Goal: Check status: Check status

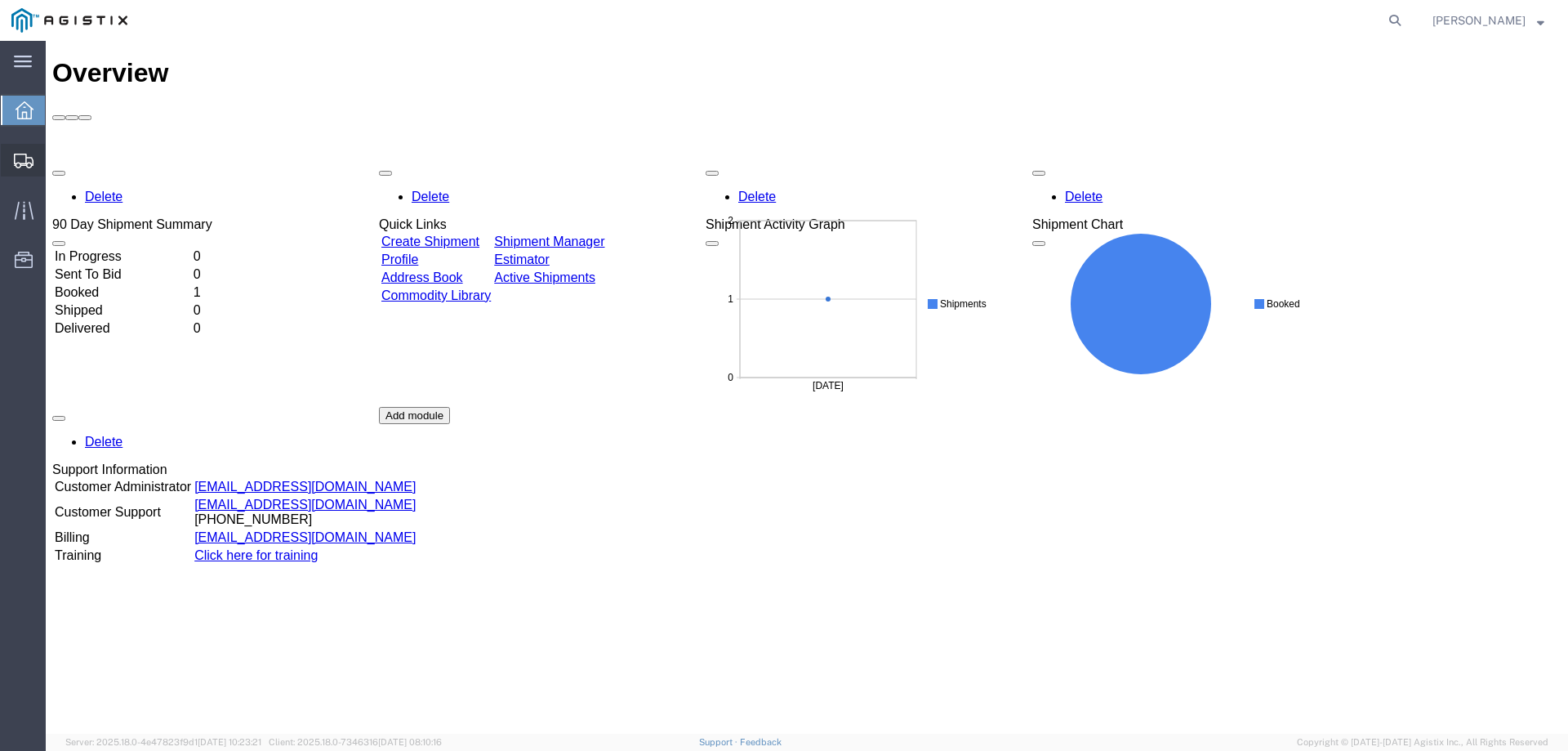
click at [56, 159] on span "Shipments" at bounding box center [51, 160] width 12 height 33
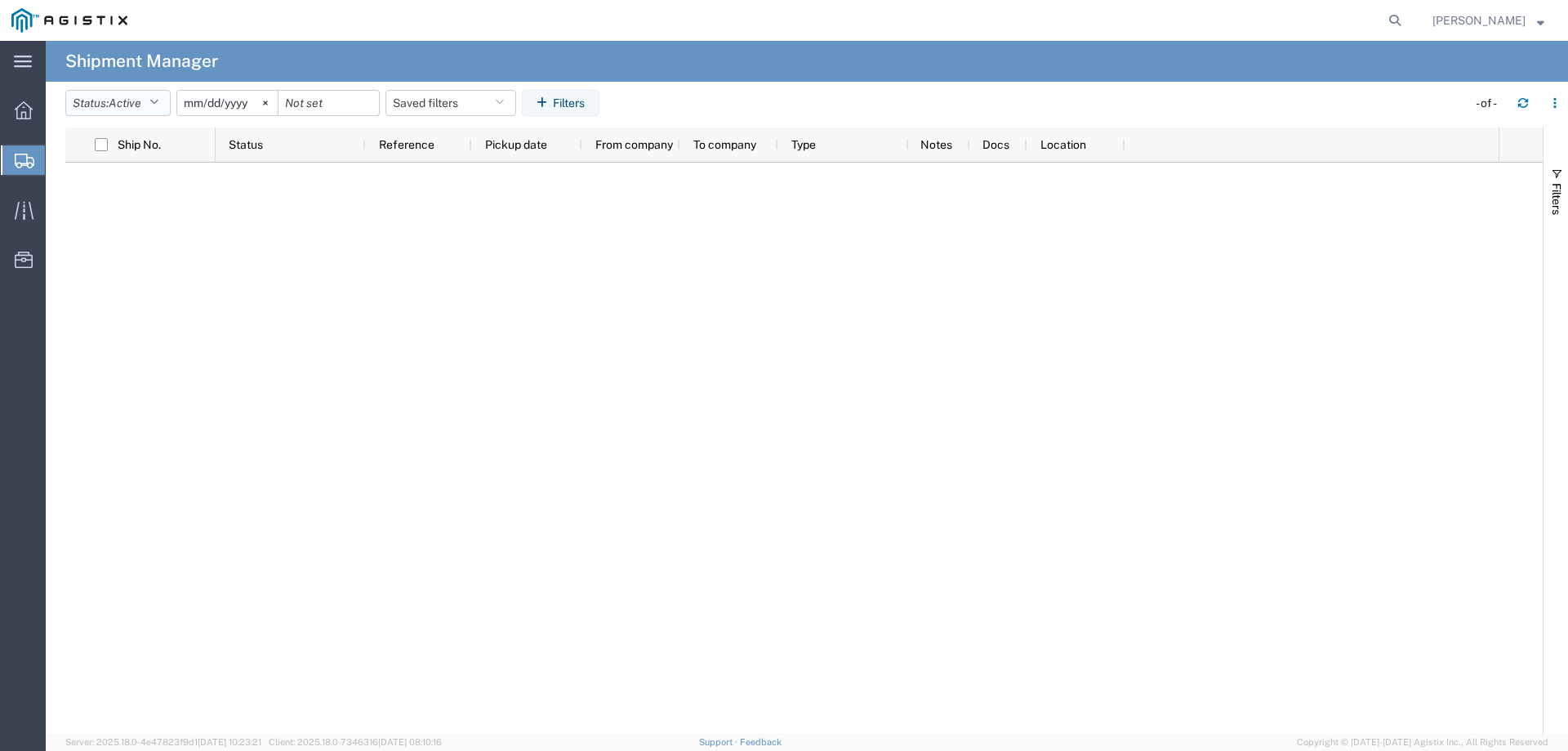
click at [166, 108] on button "Status: Active" at bounding box center [118, 102] width 105 height 26
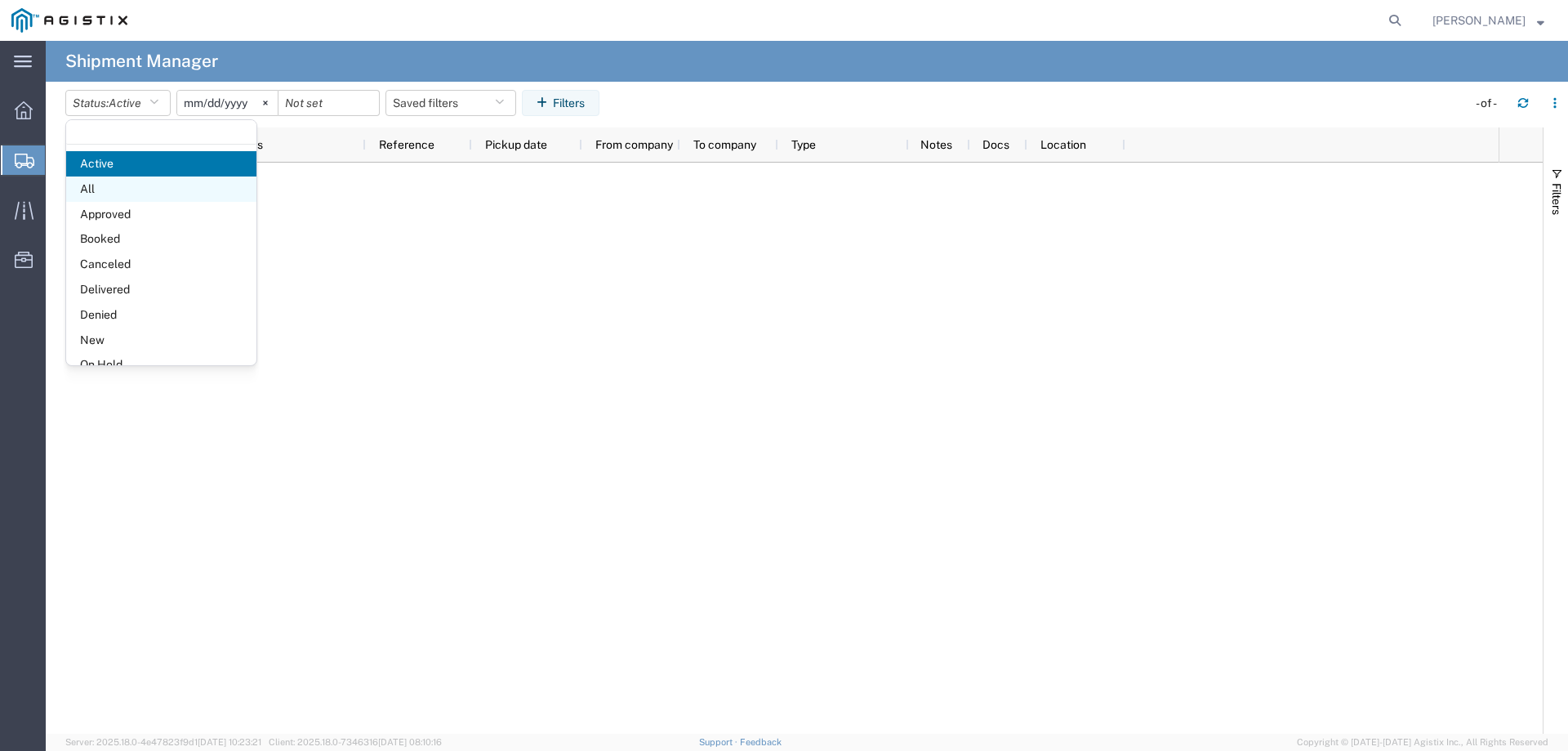
click at [104, 186] on span "All" at bounding box center [161, 189] width 191 height 25
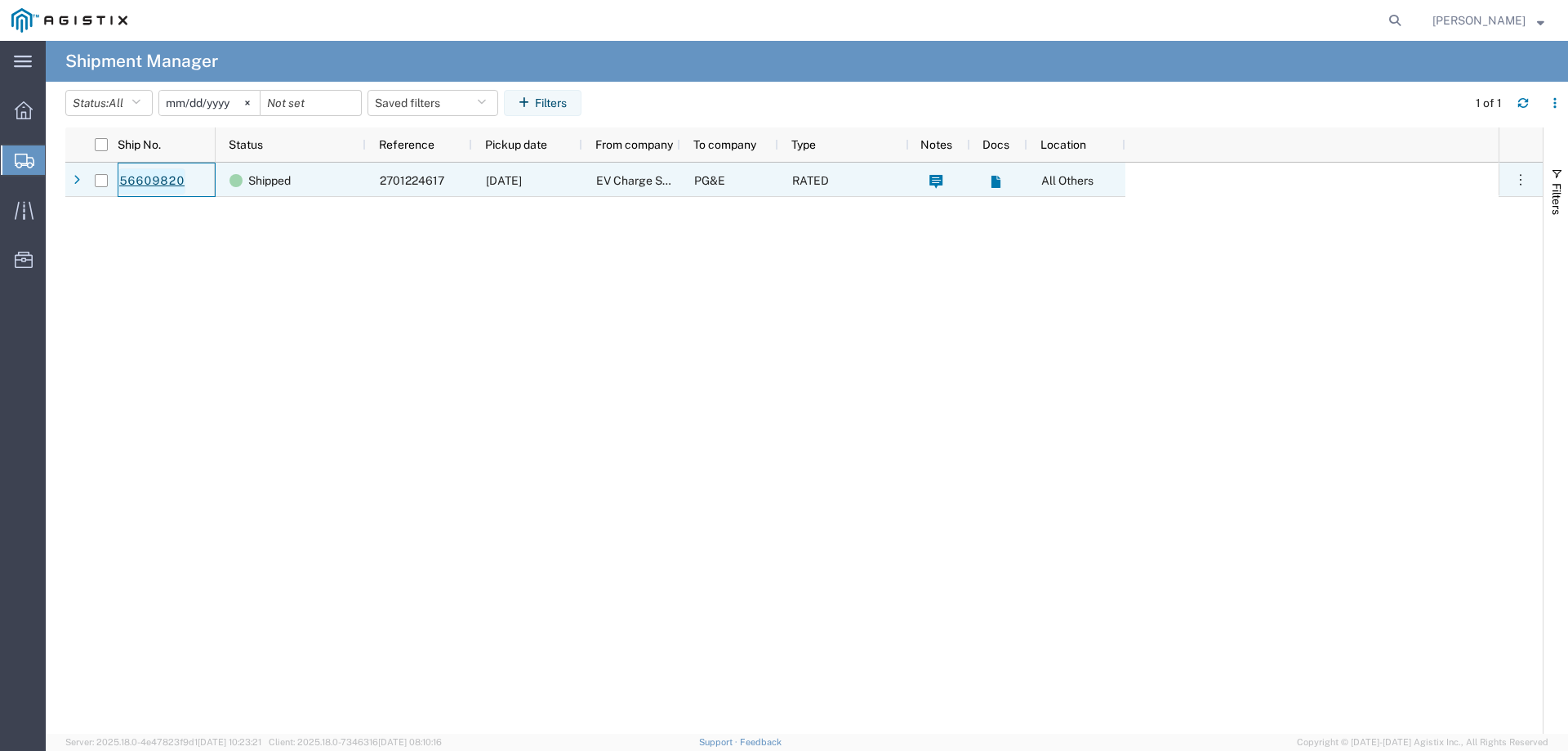
click at [175, 177] on link "56609820" at bounding box center [152, 181] width 67 height 26
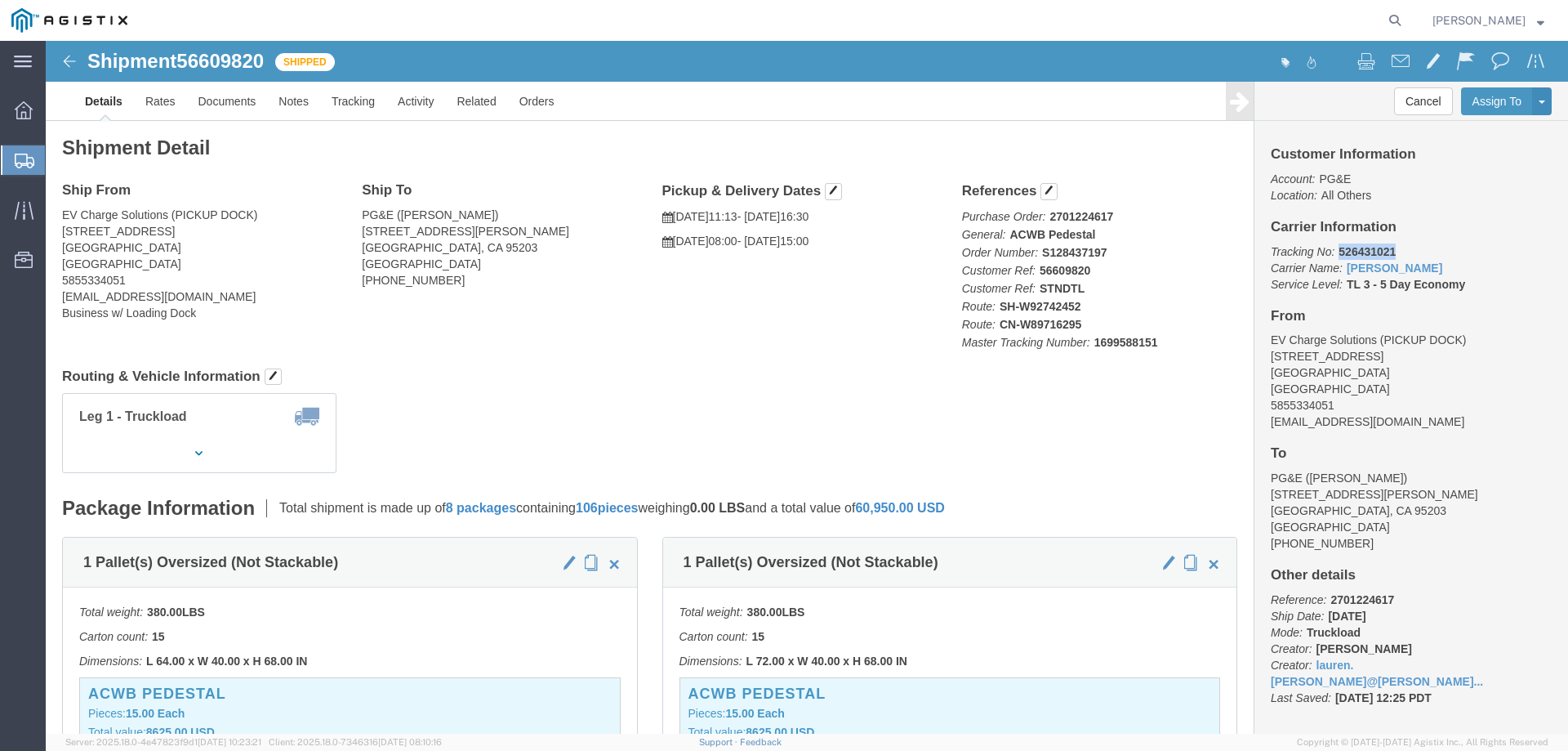
drag, startPoint x: 1341, startPoint y: 217, endPoint x: 1285, endPoint y: 203, distance: 57.7
click p "Tracking No: 526431021 Carrier Name: [PERSON_NAME] [PERSON_NAME] Service Level:…"
copy b "526431021"
click icon "button"
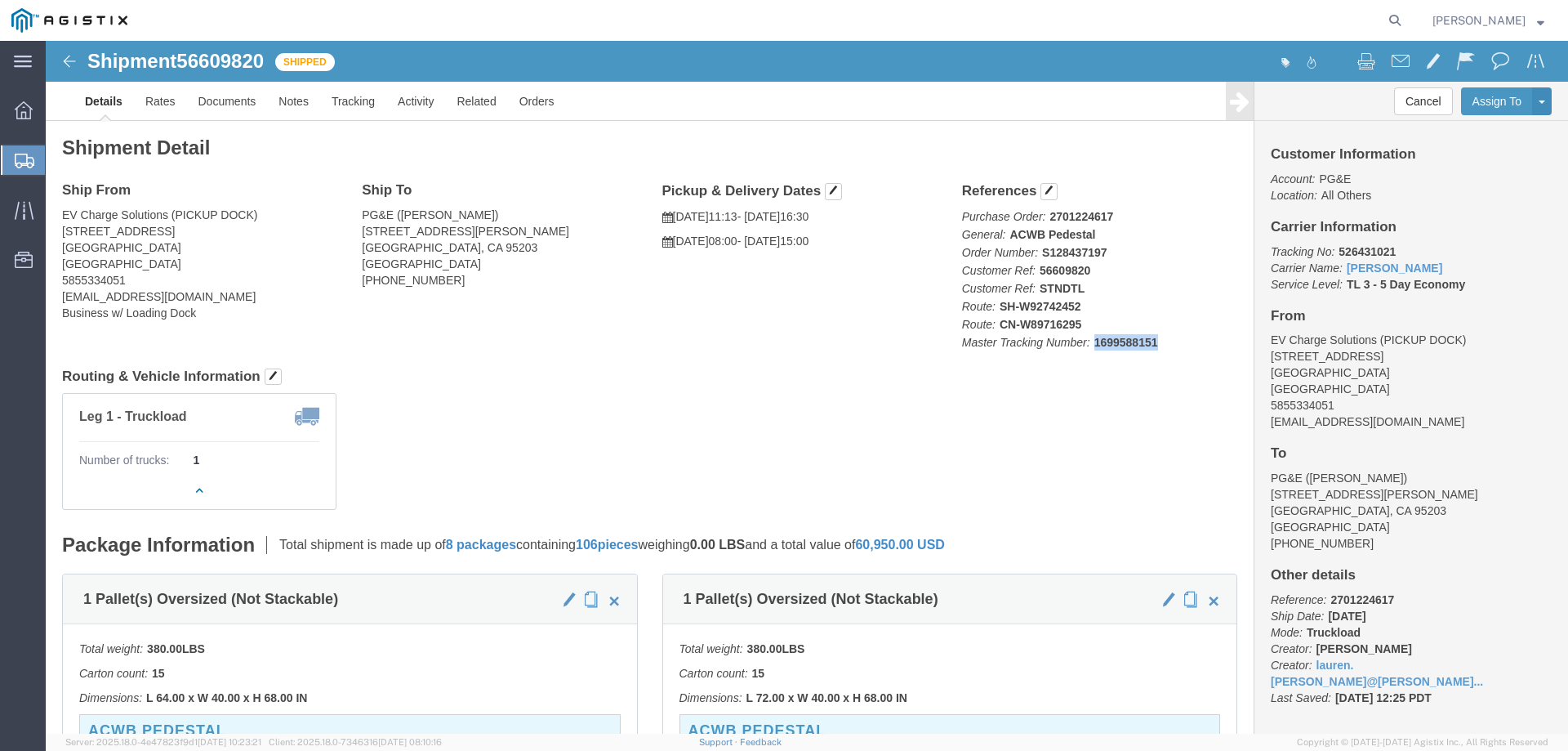
click p "Purchase Order: 2701224617 General: ACWB Pedestal Order Number: S128437197 Cust…"
drag, startPoint x: 1355, startPoint y: 209, endPoint x: 1286, endPoint y: 202, distance: 69.4
click p "Tracking No: 526431021 Carrier Name: [PERSON_NAME] [PERSON_NAME] Service Level:…"
copy b "526431021"
